Goal: Check status: Check status

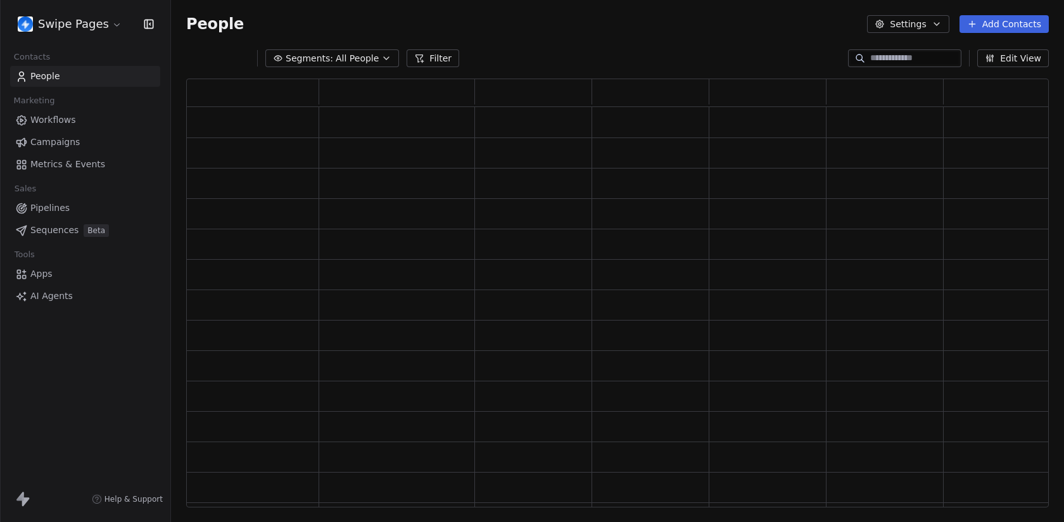
scroll to position [429, 862]
click at [77, 231] on link "Sequences Beta" at bounding box center [85, 230] width 150 height 21
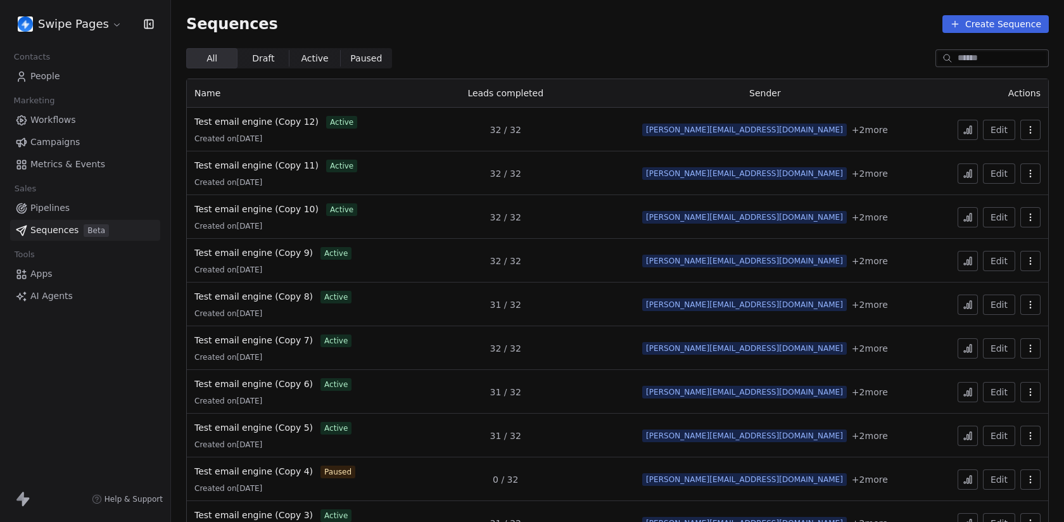
click at [967, 125] on icon at bounding box center [967, 130] width 10 height 10
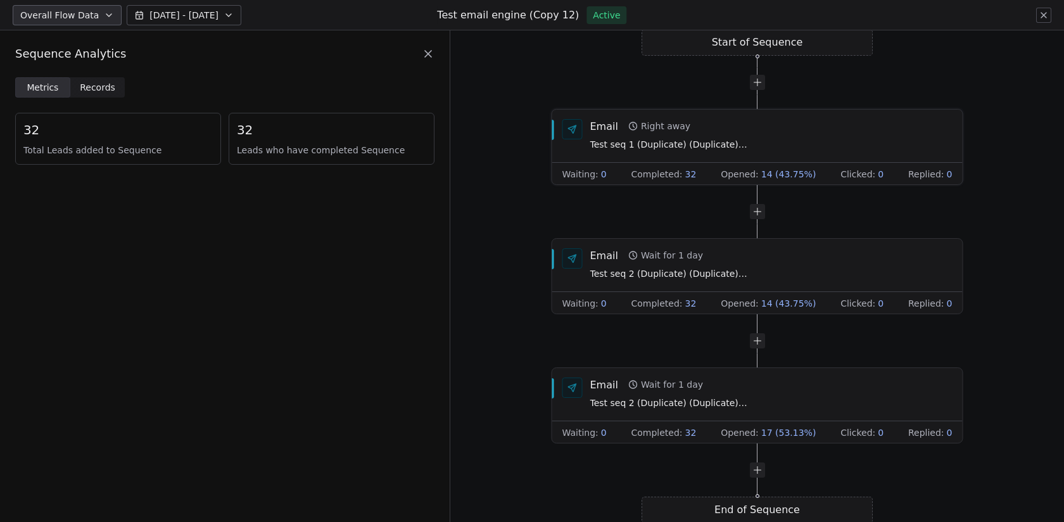
click at [712, 146] on span "Test seq 1 (Duplicate) (Duplicate) (Duplicate) (Duplicate) (Duplicate) (Duplica…" at bounding box center [669, 145] width 158 height 14
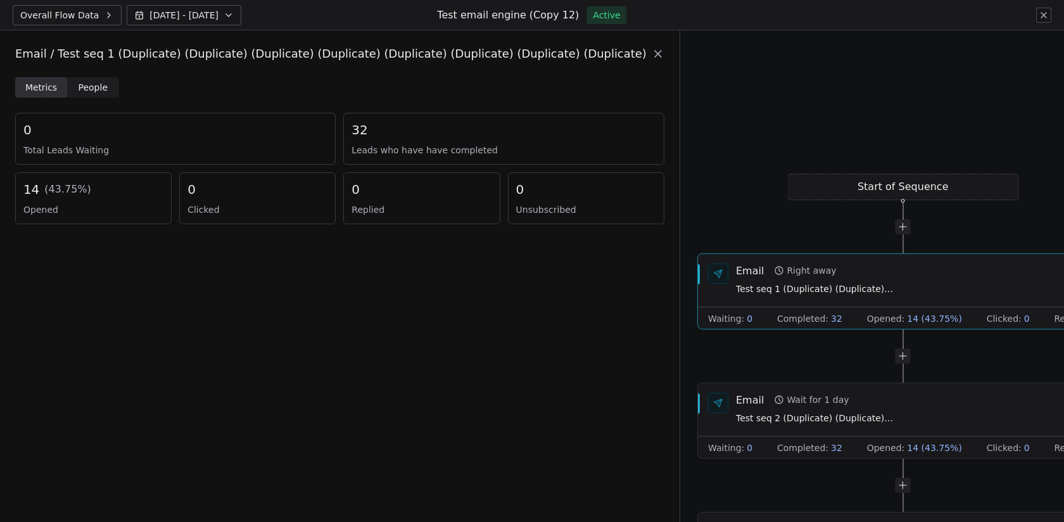
click at [92, 83] on span "People" at bounding box center [94, 87] width 30 height 13
